Goal: Information Seeking & Learning: Learn about a topic

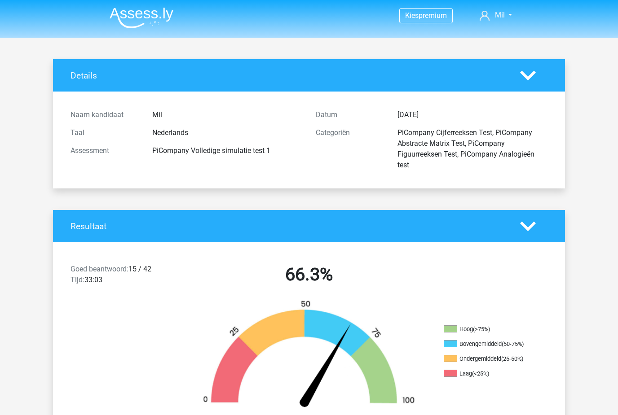
click at [149, 20] on img at bounding box center [142, 17] width 64 height 21
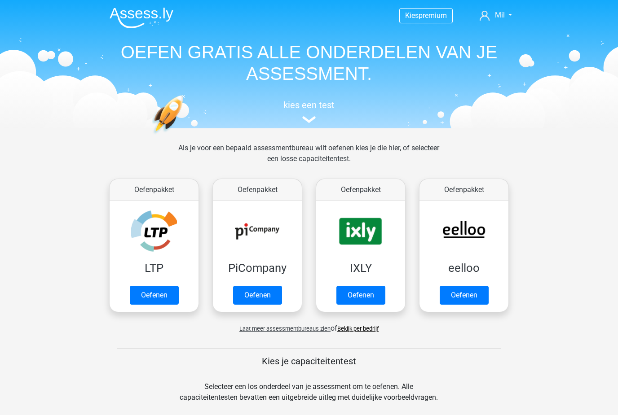
click at [368, 291] on link "Oefenen" at bounding box center [360, 295] width 49 height 19
click at [233, 289] on link "Oefenen" at bounding box center [257, 295] width 49 height 19
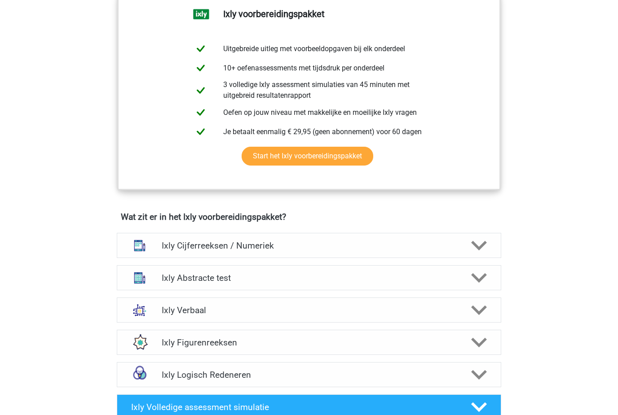
scroll to position [438, 0]
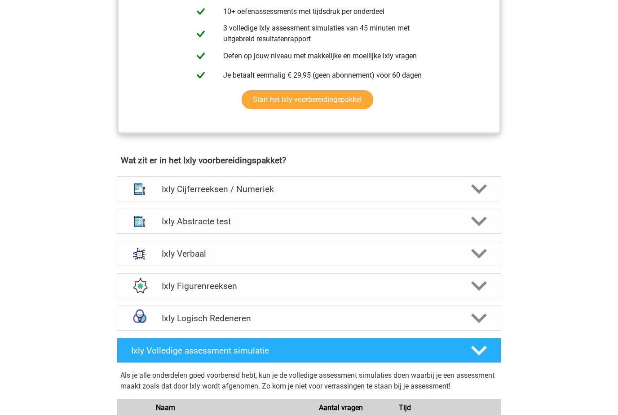
click at [168, 189] on h4 "Ixly Cijferreeksen / Numeriek" at bounding box center [309, 189] width 294 height 10
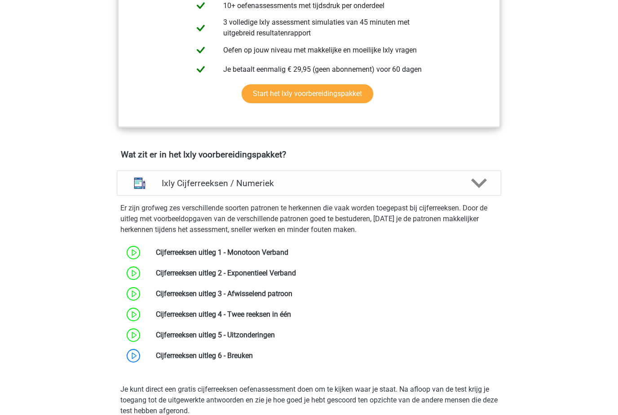
scroll to position [444, 0]
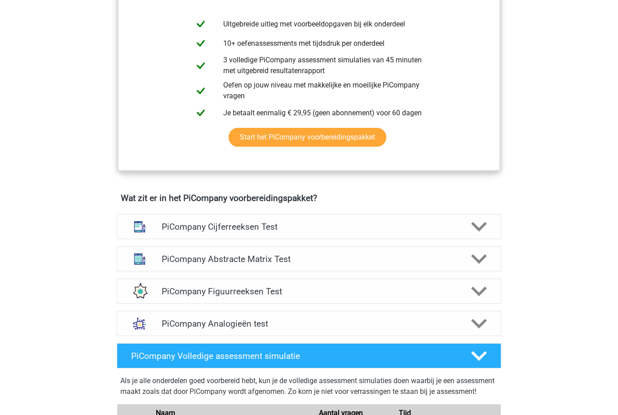
click at [150, 235] on img at bounding box center [139, 227] width 23 height 23
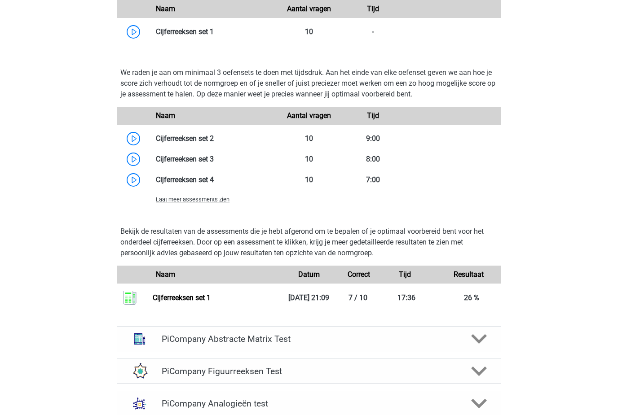
scroll to position [877, 0]
click at [214, 163] on link at bounding box center [214, 159] width 0 height 9
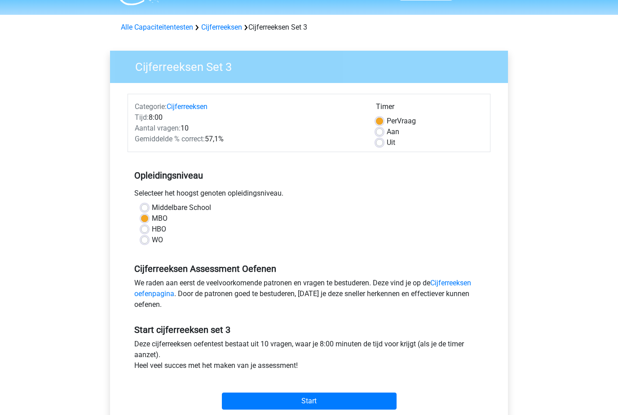
scroll to position [23, 0]
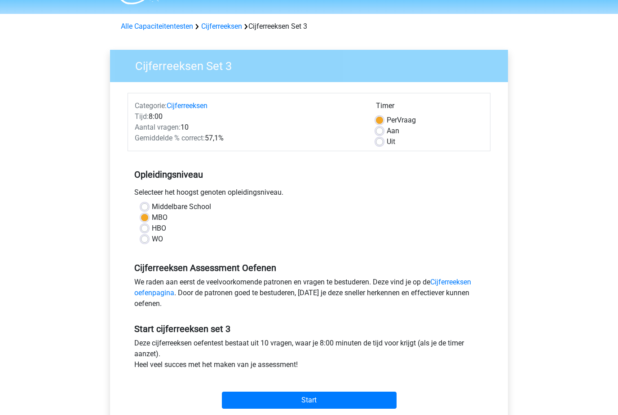
click at [387, 133] on label "Aan" at bounding box center [393, 131] width 13 height 11
click at [376, 133] on input "Aan" at bounding box center [379, 130] width 7 height 9
radio input "true"
click at [373, 141] on div "Timer Per Vraag Aan Uit" at bounding box center [429, 124] width 121 height 47
click at [388, 139] on label "Uit" at bounding box center [391, 142] width 9 height 11
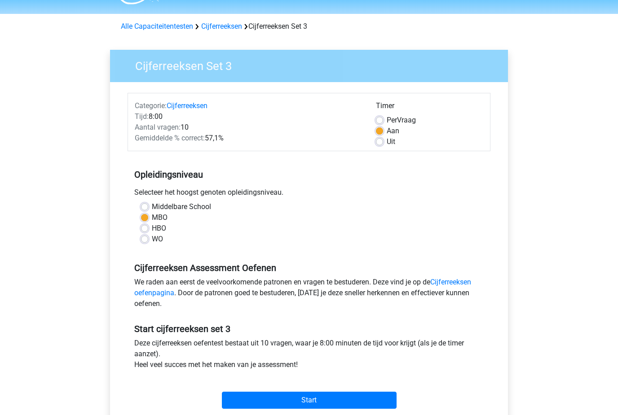
click at [383, 139] on input "Uit" at bounding box center [379, 141] width 7 height 9
radio input "true"
click at [276, 407] on input "Start" at bounding box center [309, 400] width 175 height 17
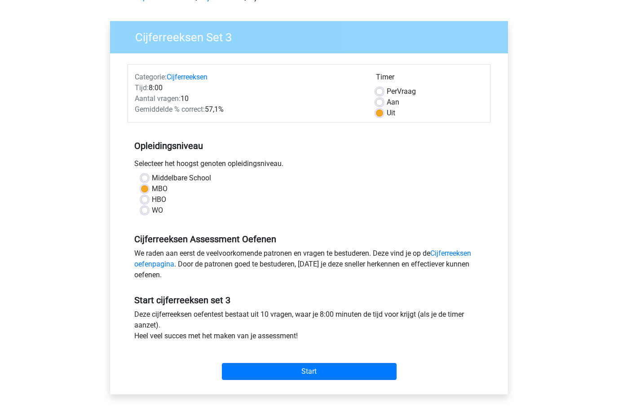
click at [366, 372] on input "Start" at bounding box center [309, 371] width 175 height 17
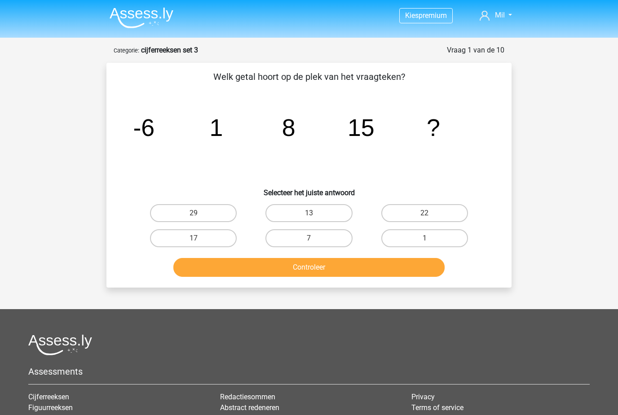
scroll to position [5, 0]
click at [422, 209] on label "22" at bounding box center [424, 213] width 87 height 18
click at [424, 213] on input "22" at bounding box center [427, 216] width 6 height 6
radio input "true"
click at [336, 276] on button "Controleer" at bounding box center [309, 267] width 272 height 19
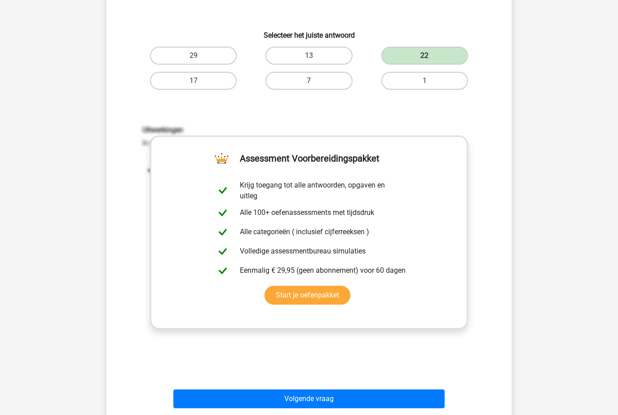
click at [345, 406] on button "Volgende vraag" at bounding box center [309, 399] width 272 height 19
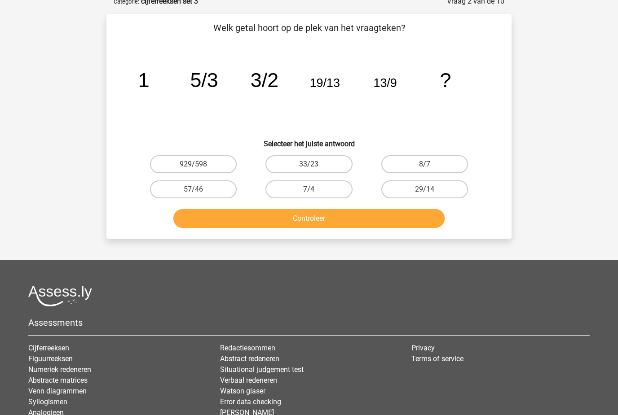
scroll to position [45, 0]
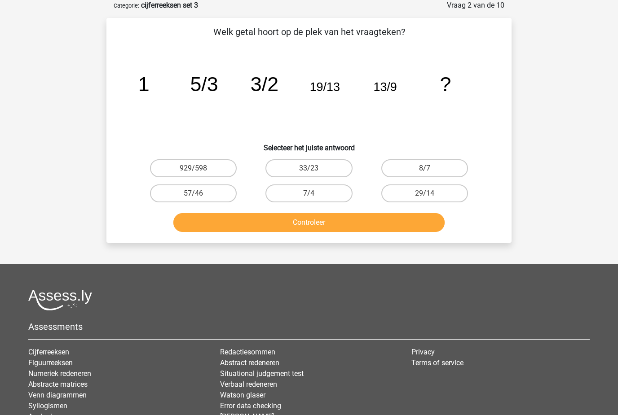
click at [433, 189] on label "29/14" at bounding box center [424, 194] width 87 height 18
click at [430, 194] on input "29/14" at bounding box center [427, 197] width 6 height 6
radio input "true"
click at [414, 231] on button "Controleer" at bounding box center [309, 222] width 272 height 19
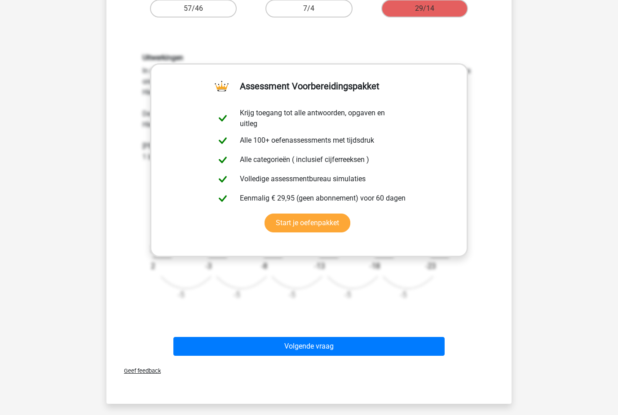
scroll to position [228, 0]
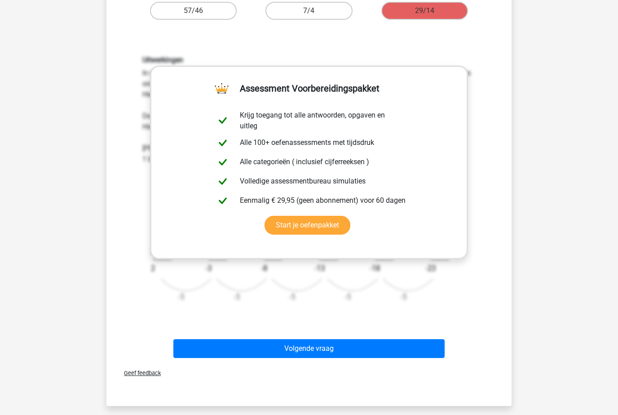
click at [419, 350] on button "Volgende vraag" at bounding box center [309, 348] width 272 height 19
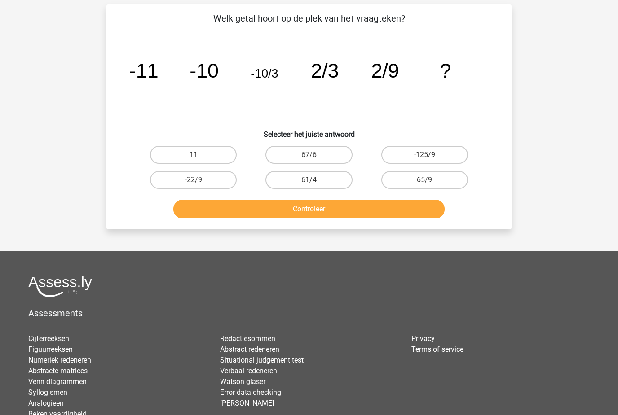
scroll to position [45, 0]
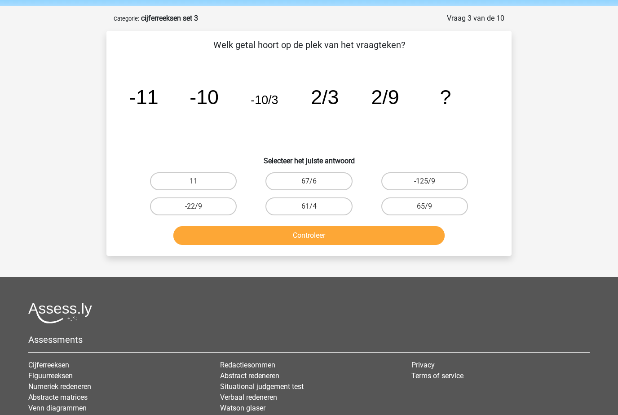
click at [441, 214] on label "65/9" at bounding box center [424, 207] width 87 height 18
click at [430, 213] on input "65/9" at bounding box center [427, 210] width 6 height 6
radio input "true"
click at [436, 215] on label "65/9" at bounding box center [424, 207] width 87 height 18
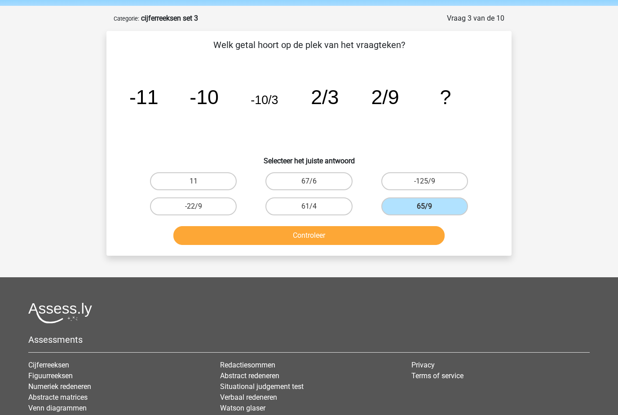
click at [430, 212] on input "65/9" at bounding box center [427, 210] width 6 height 6
click at [427, 245] on button "Controleer" at bounding box center [309, 235] width 272 height 19
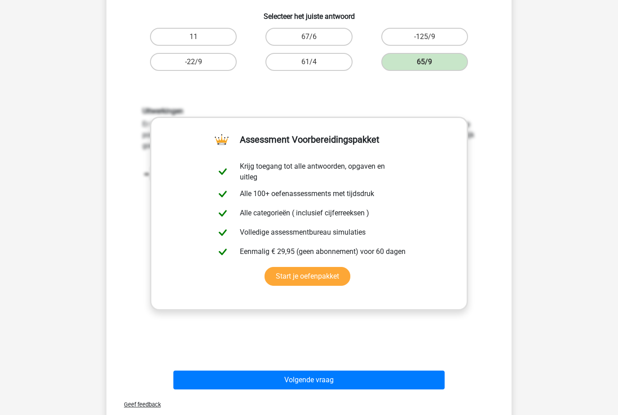
scroll to position [177, 0]
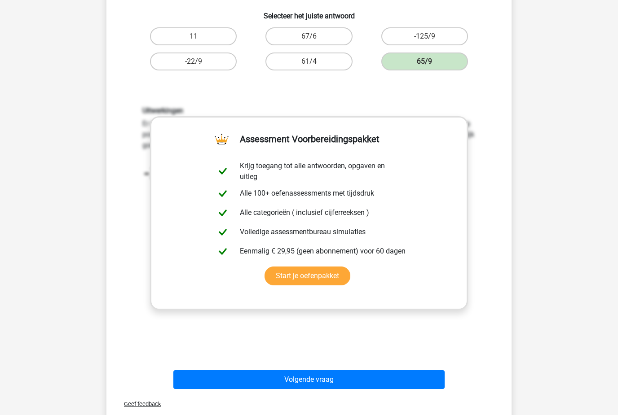
click at [432, 383] on button "Volgende vraag" at bounding box center [309, 379] width 272 height 19
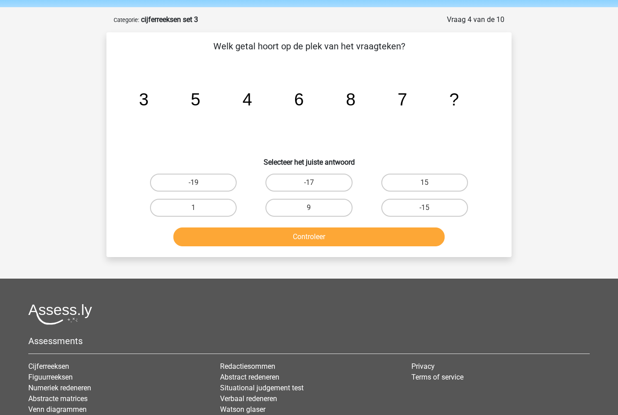
scroll to position [25, 0]
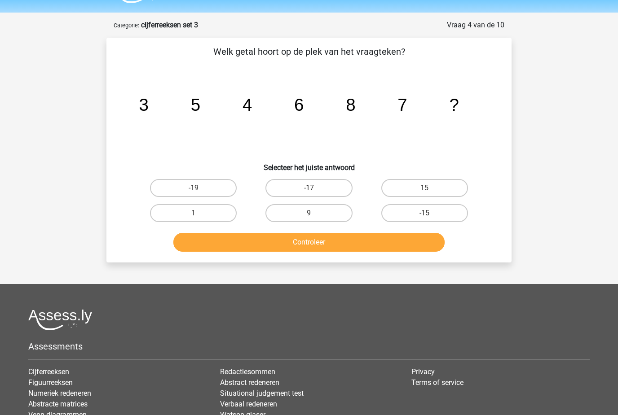
click at [330, 229] on div "Controleer" at bounding box center [309, 241] width 376 height 30
click at [335, 216] on label "9" at bounding box center [308, 213] width 87 height 18
click at [315, 216] on input "9" at bounding box center [312, 216] width 6 height 6
radio input "true"
click at [429, 245] on button "Controleer" at bounding box center [309, 242] width 272 height 19
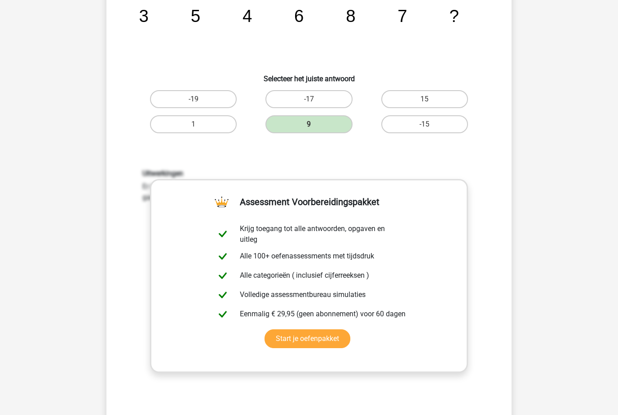
scroll to position [113, 0]
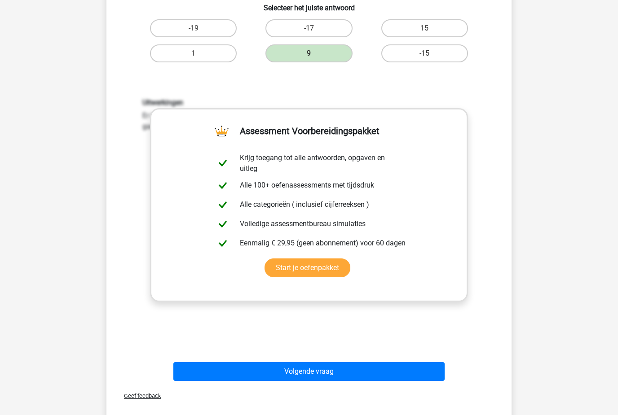
click at [410, 376] on button "Volgende vraag" at bounding box center [309, 372] width 272 height 19
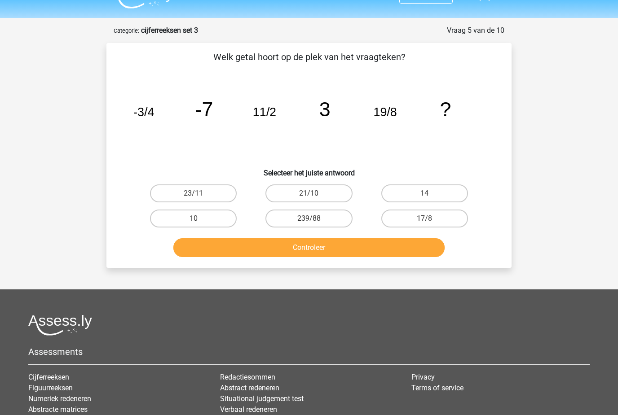
scroll to position [19, 0]
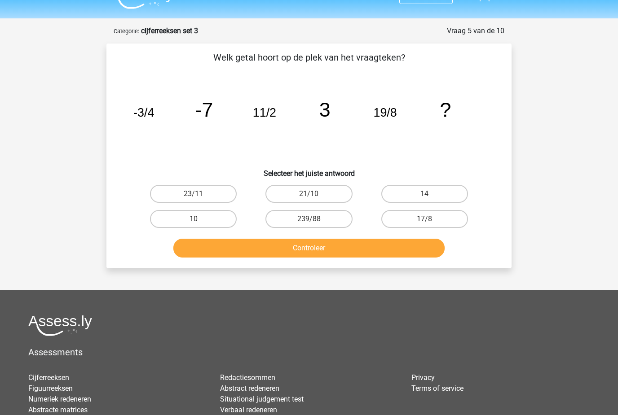
click at [460, 187] on label "14" at bounding box center [424, 194] width 87 height 18
click at [430, 194] on input "14" at bounding box center [427, 197] width 6 height 6
radio input "true"
click at [414, 253] on button "Controleer" at bounding box center [309, 248] width 272 height 19
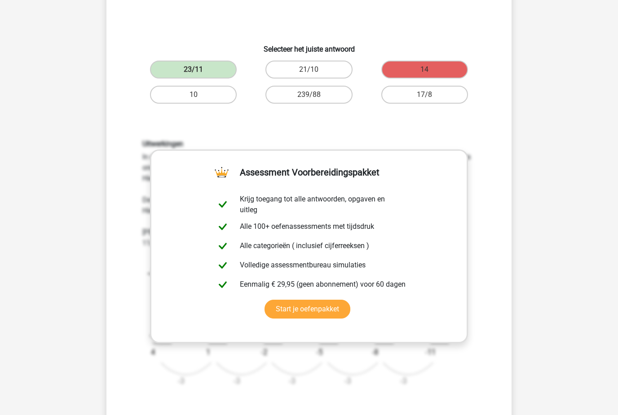
scroll to position [153, 0]
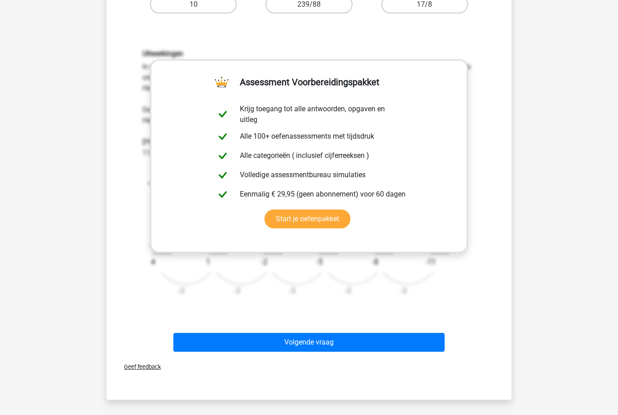
click at [424, 345] on button "Volgende vraag" at bounding box center [309, 342] width 272 height 19
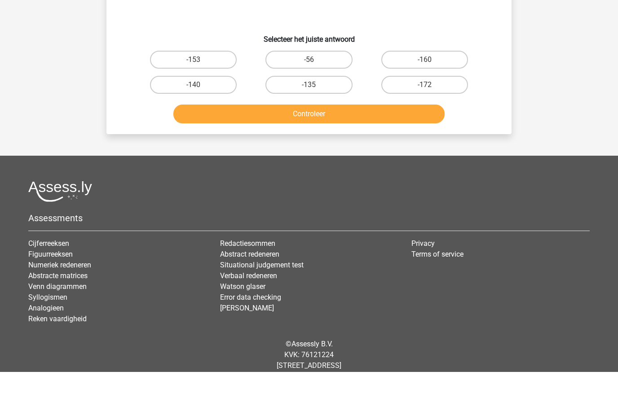
scroll to position [102, 0]
